Goal: Task Accomplishment & Management: Use online tool/utility

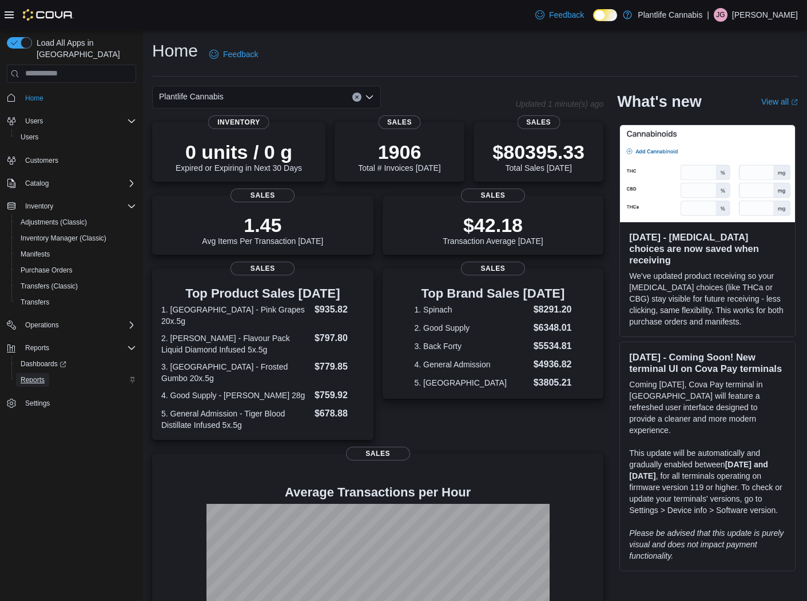
click at [38, 376] on span "Reports" at bounding box center [33, 380] width 24 height 9
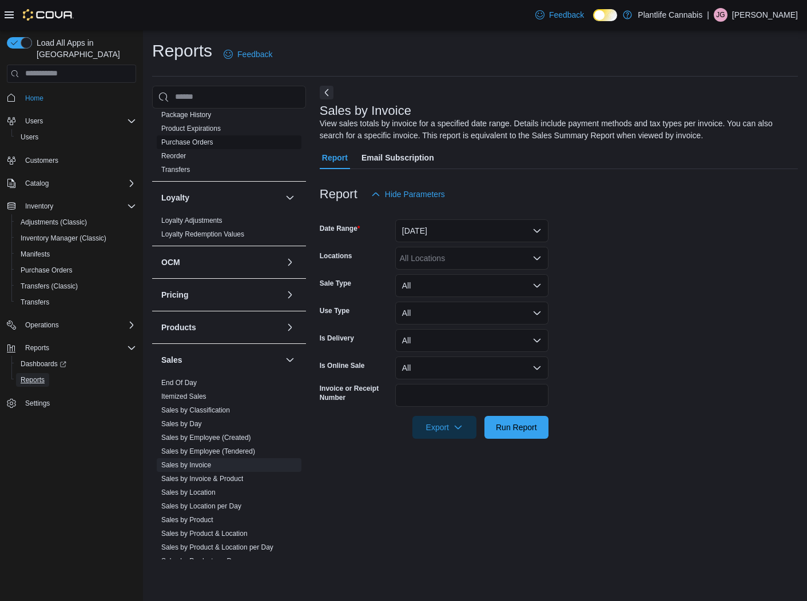
scroll to position [231, 0]
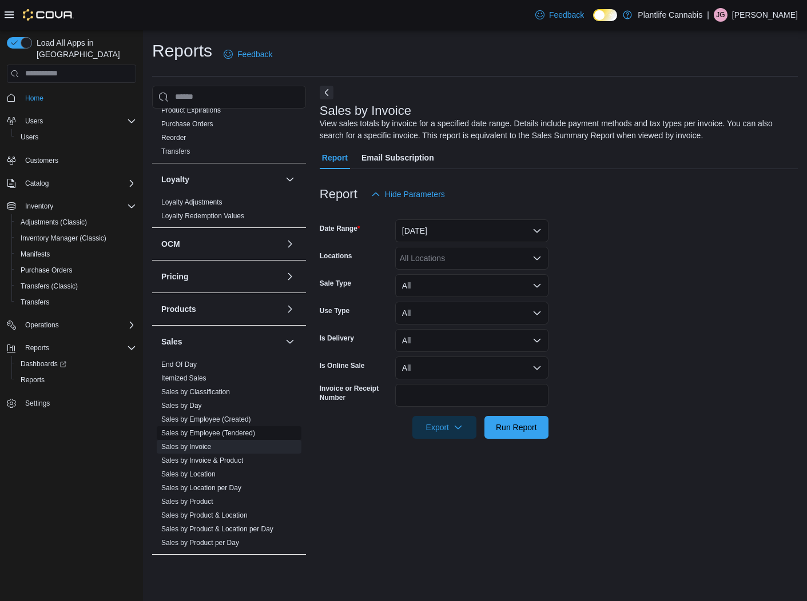
click at [229, 433] on link "Sales by Employee (Tendered)" at bounding box center [208, 433] width 94 height 8
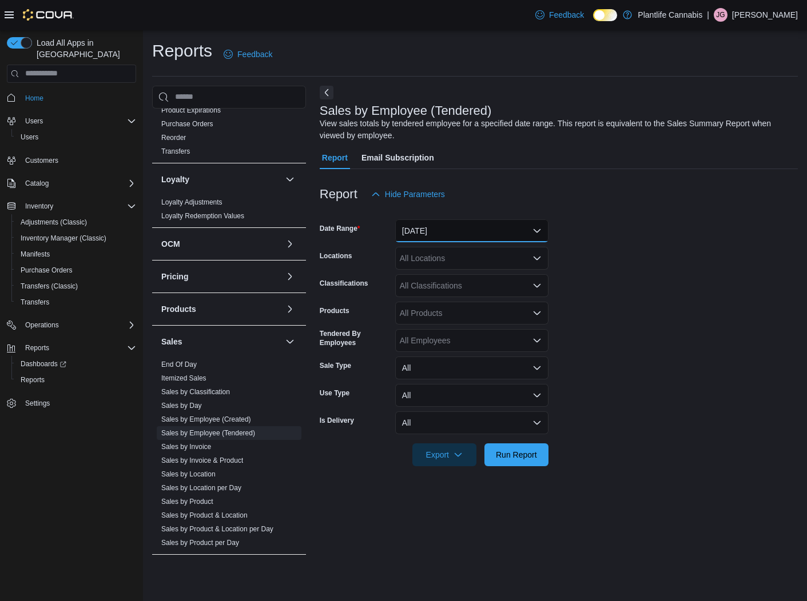
click at [434, 229] on button "Yesterday" at bounding box center [471, 231] width 153 height 23
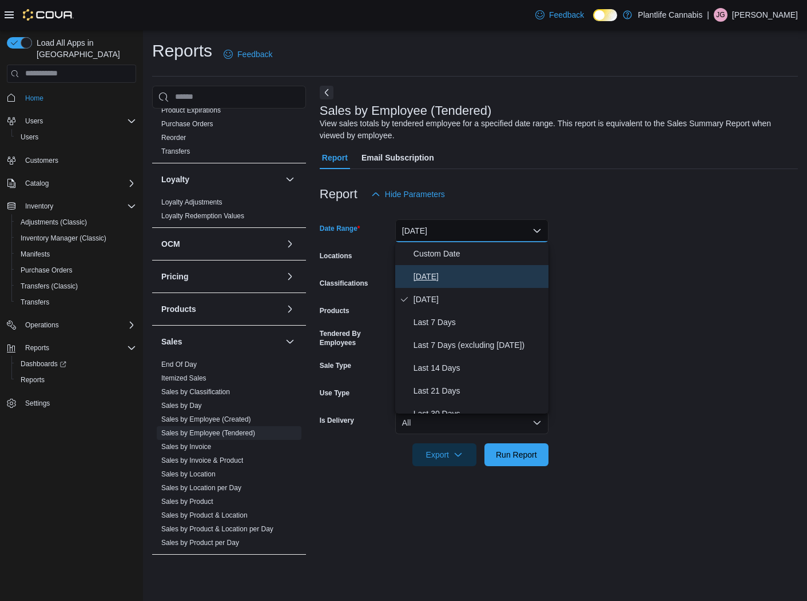
click at [418, 273] on span "Today" at bounding box center [478, 277] width 130 height 14
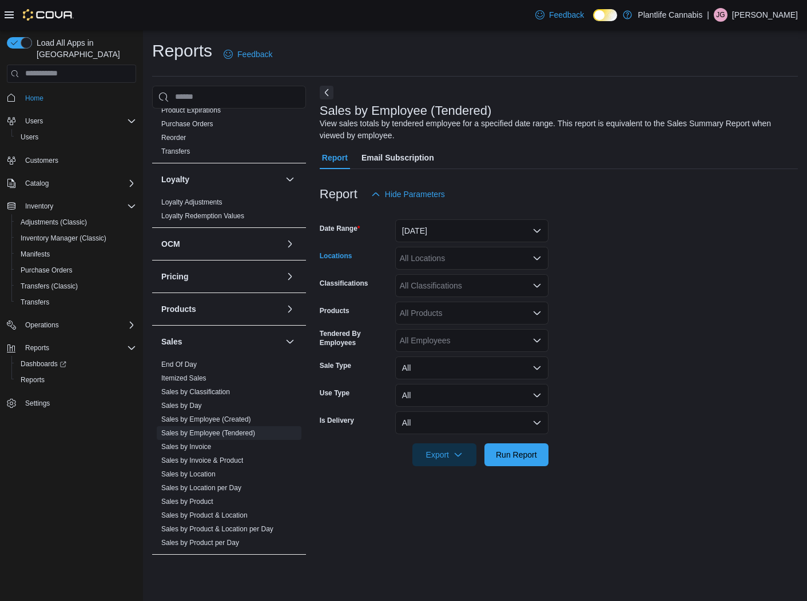
click at [422, 261] on div "All Locations" at bounding box center [471, 258] width 153 height 23
type input "****"
click at [512, 276] on span "Grande Prairie - Cobblestone" at bounding box center [496, 277] width 142 height 11
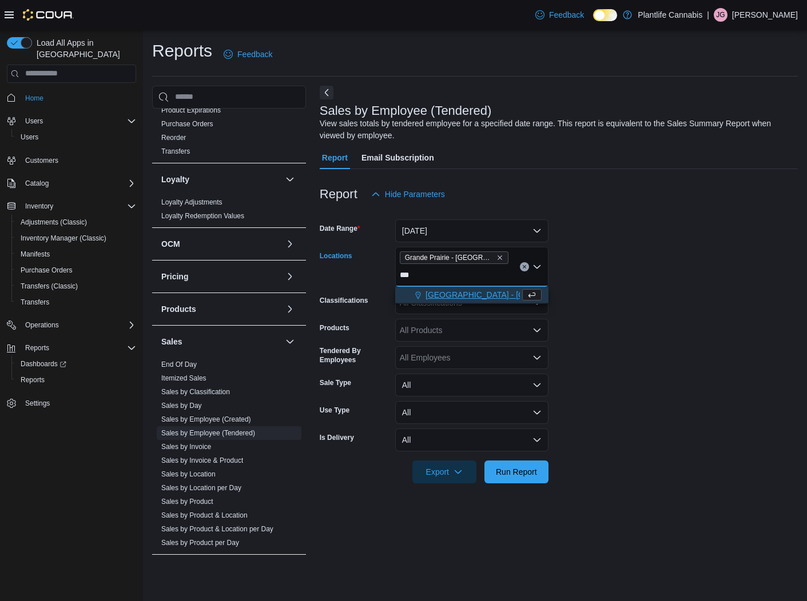
type input "***"
click at [511, 293] on span "Grande Prairie - Westgate" at bounding box center [512, 294] width 174 height 11
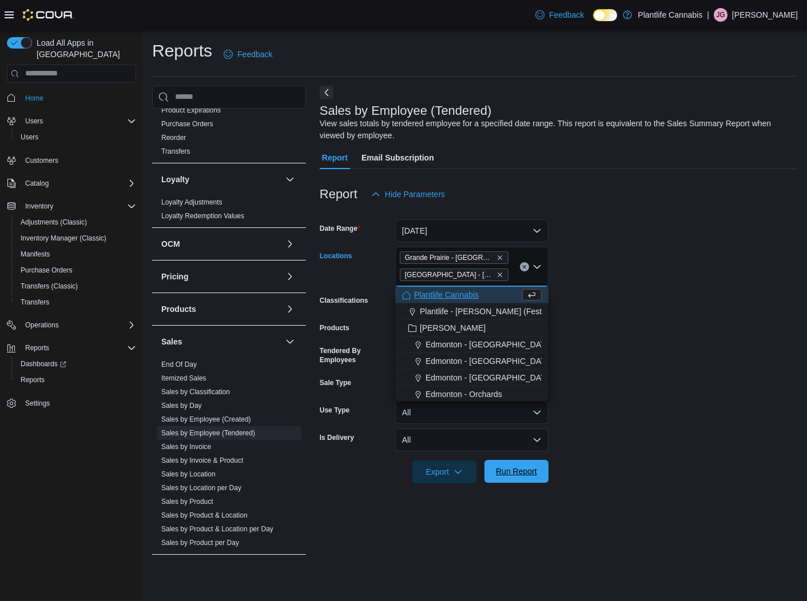
click at [512, 473] on span "Run Report" at bounding box center [516, 471] width 41 height 11
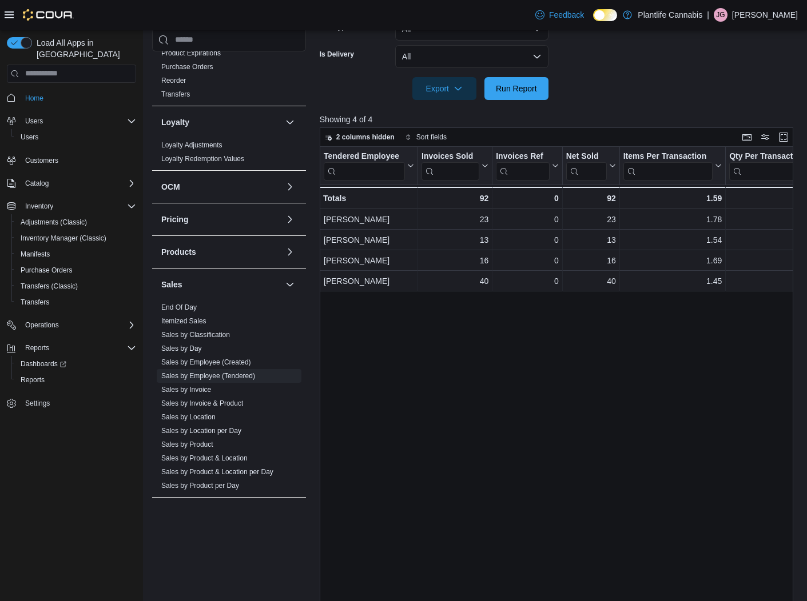
scroll to position [400, 0]
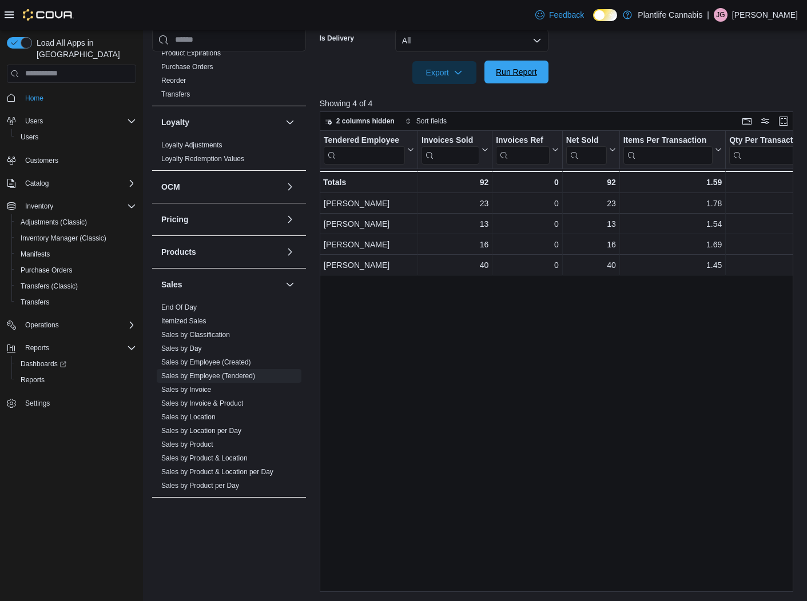
click at [521, 71] on span "Run Report" at bounding box center [516, 71] width 41 height 11
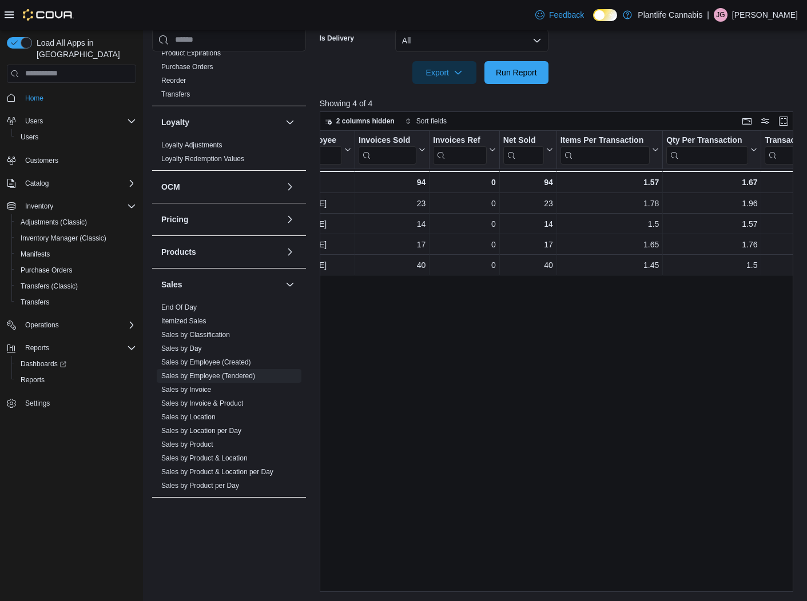
scroll to position [0, 67]
drag, startPoint x: 511, startPoint y: 79, endPoint x: 524, endPoint y: 110, distance: 34.3
click at [511, 79] on span "Run Report" at bounding box center [516, 72] width 50 height 23
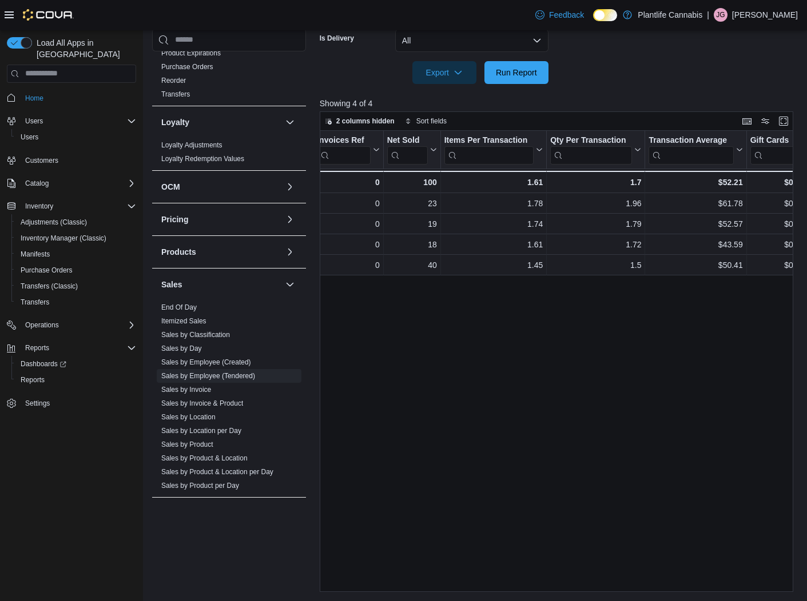
scroll to position [0, 185]
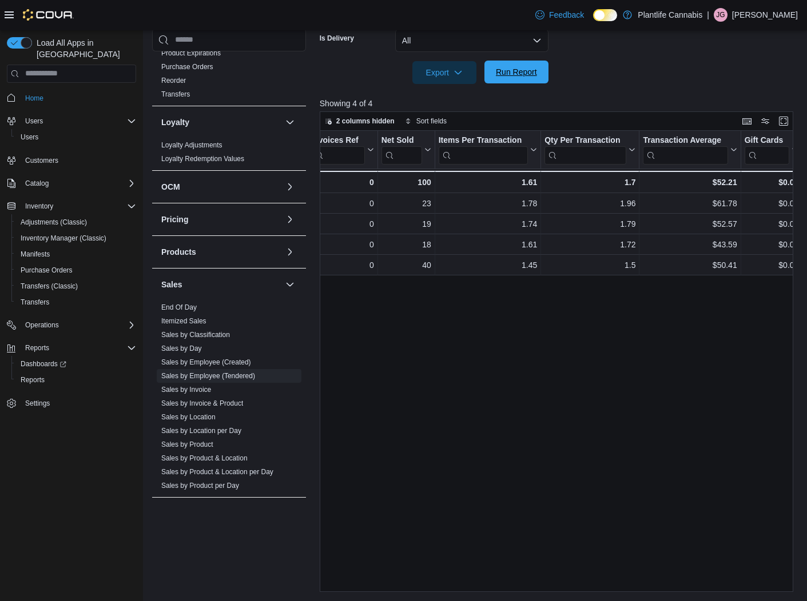
click at [512, 73] on span "Run Report" at bounding box center [516, 71] width 41 height 11
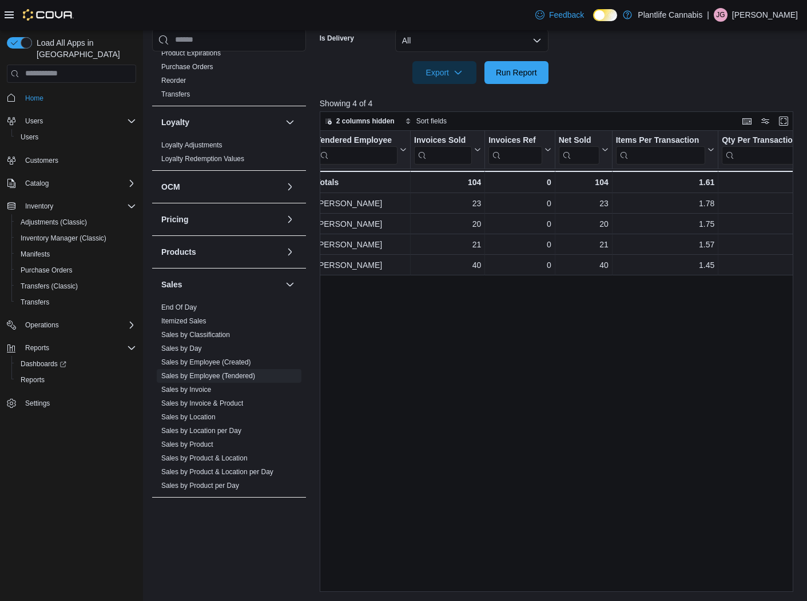
scroll to position [0, 6]
click at [512, 70] on span "Run Report" at bounding box center [516, 71] width 41 height 11
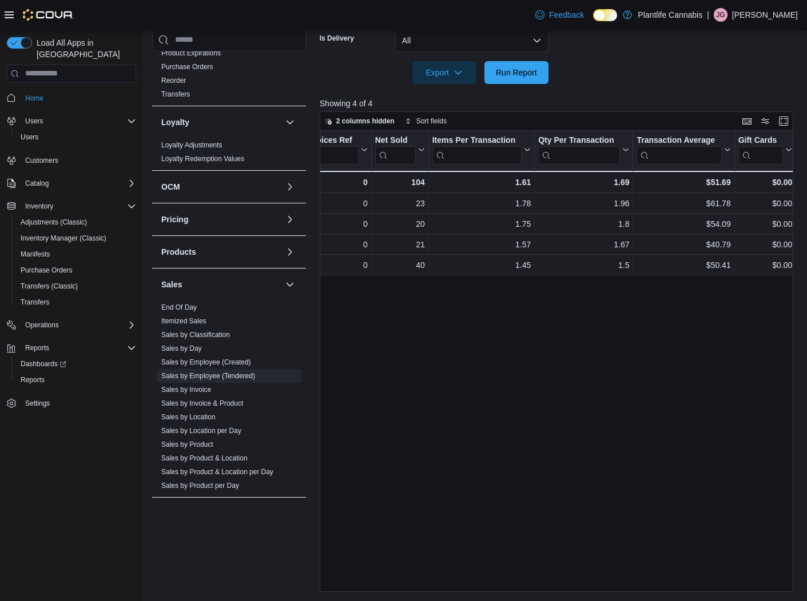
scroll to position [0, 198]
